Goal: Information Seeking & Learning: Learn about a topic

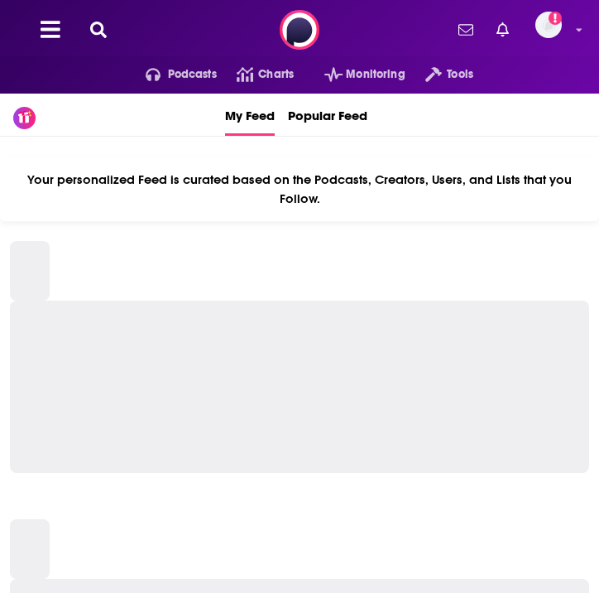
click at [98, 23] on icon at bounding box center [98, 30] width 17 height 17
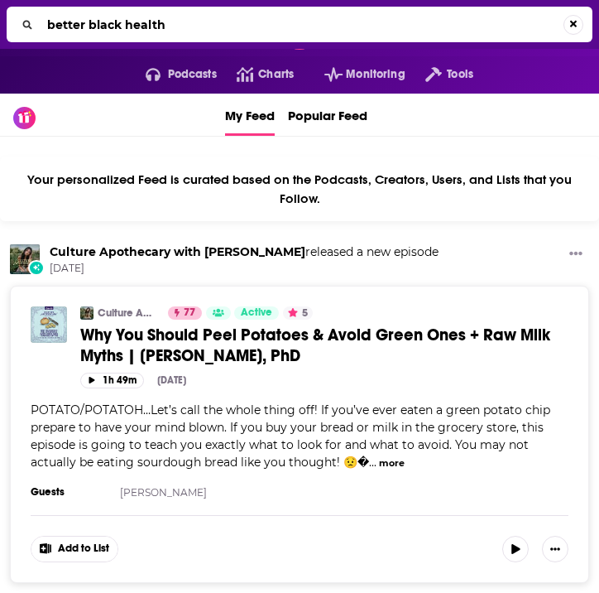
type input "better black health"
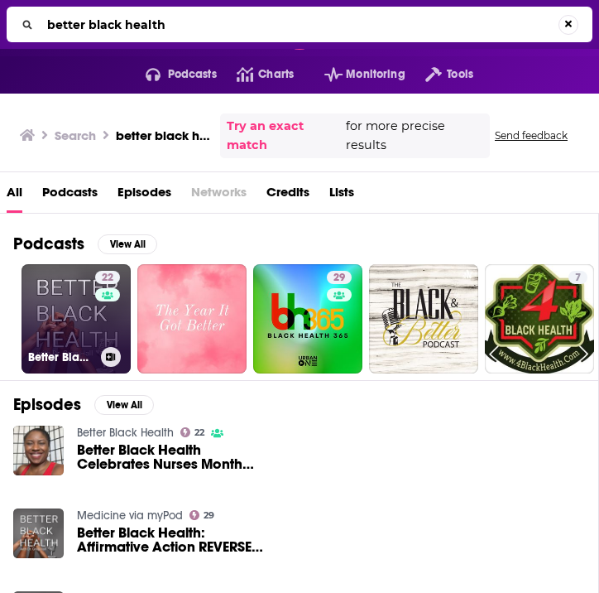
click at [61, 281] on link "22 Better Black Health" at bounding box center [76, 318] width 109 height 109
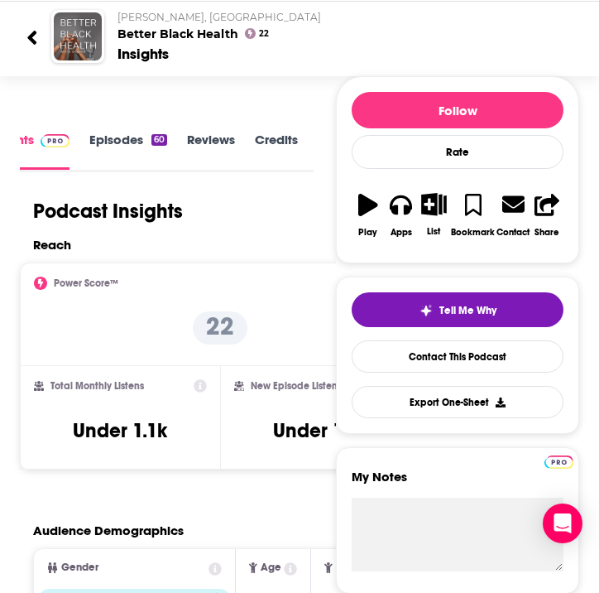
scroll to position [1, 0]
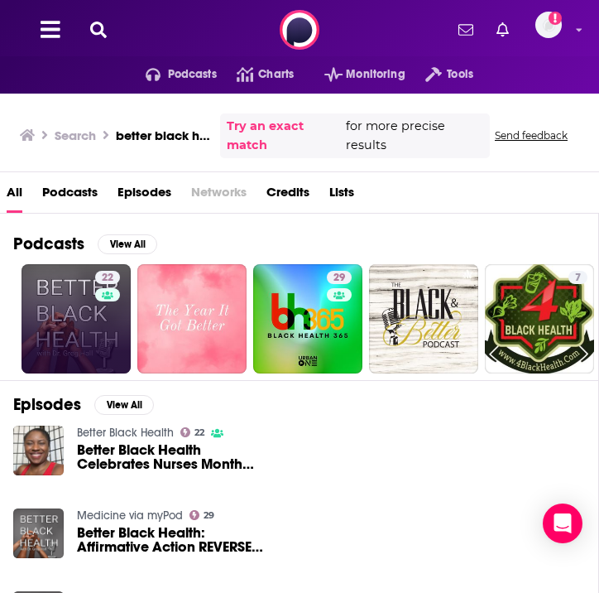
click at [64, 284] on link "22" at bounding box center [76, 318] width 109 height 109
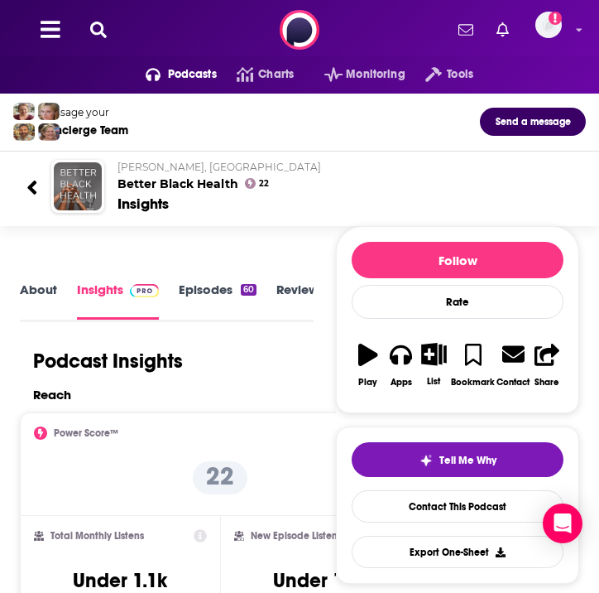
click at [41, 299] on link "About" at bounding box center [38, 299] width 37 height 37
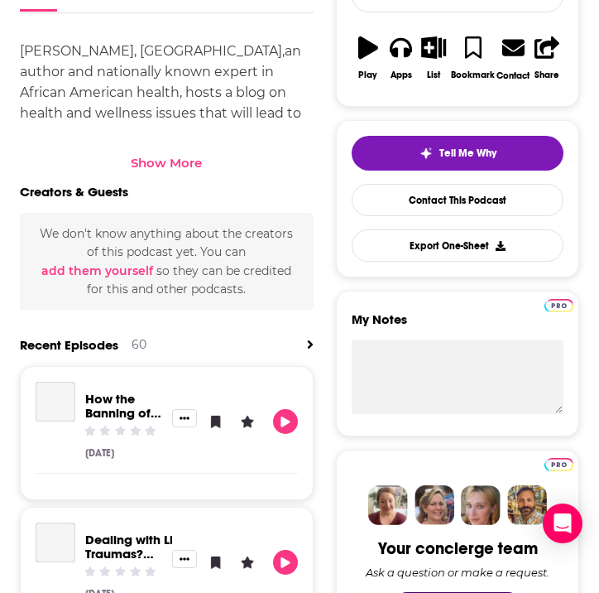
scroll to position [560, 0]
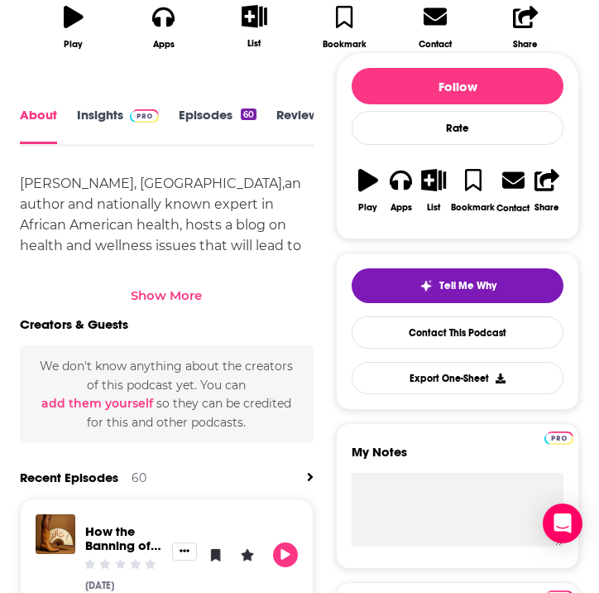
click at [166, 296] on div "Show More" at bounding box center [166, 295] width 71 height 16
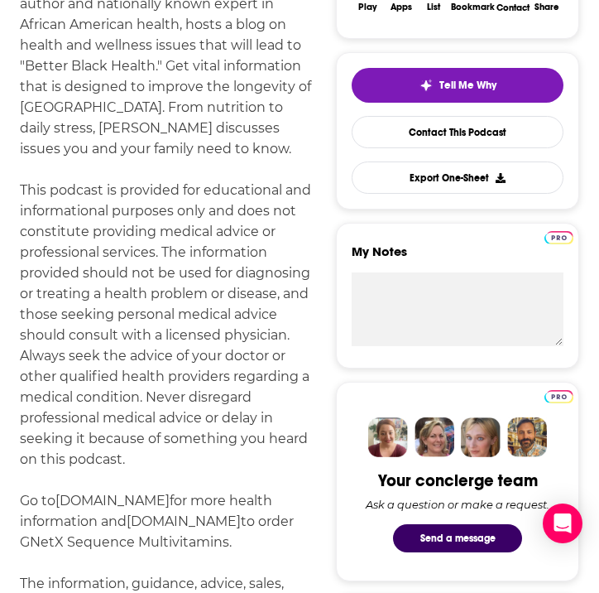
scroll to position [669, 0]
